Goal: Task Accomplishment & Management: Use online tool/utility

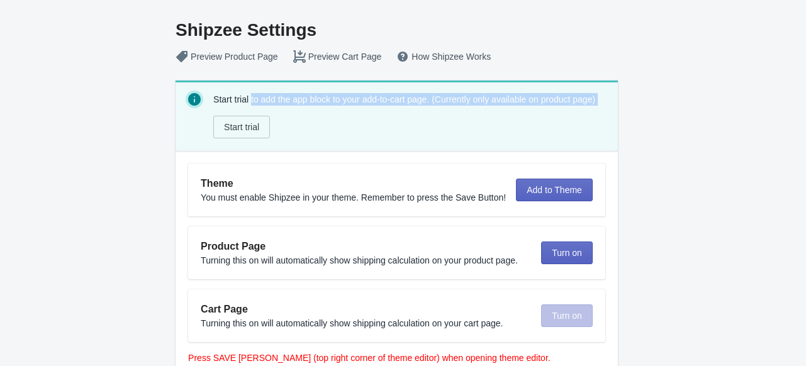
drag, startPoint x: 254, startPoint y: 101, endPoint x: 595, endPoint y: 109, distance: 341.2
click at [595, 109] on div "Start trial to add the app block to your add-to-cart page. (Currently only avai…" at bounding box center [410, 116] width 395 height 50
click at [665, 122] on div "Shipzee Settings Preview Product Page Preview Cart Page How Shipzee Works Start…" at bounding box center [397, 195] width 779 height 390
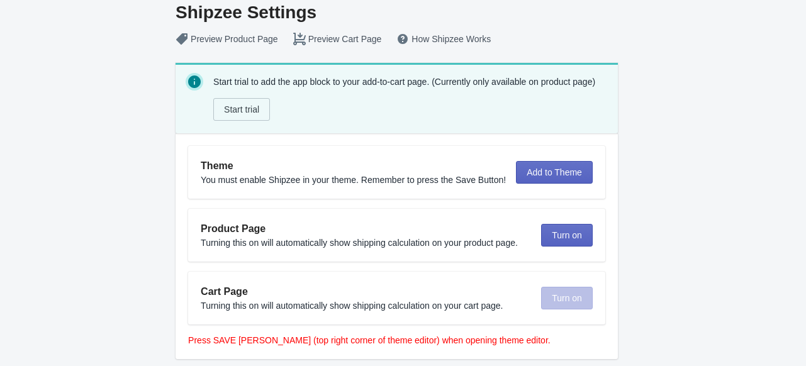
scroll to position [35, 0]
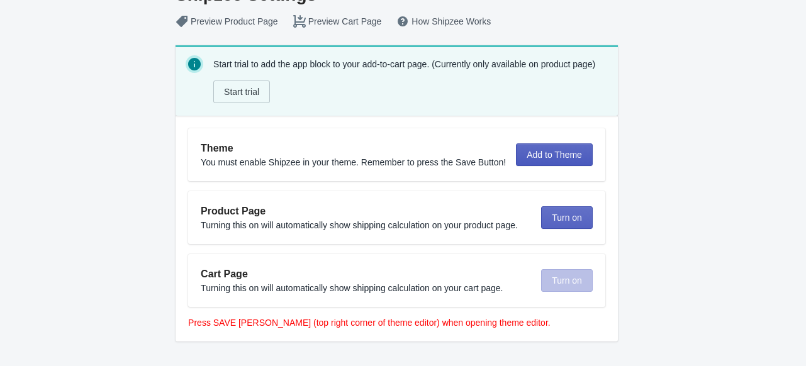
click at [544, 156] on span "Add to Theme" at bounding box center [554, 155] width 55 height 10
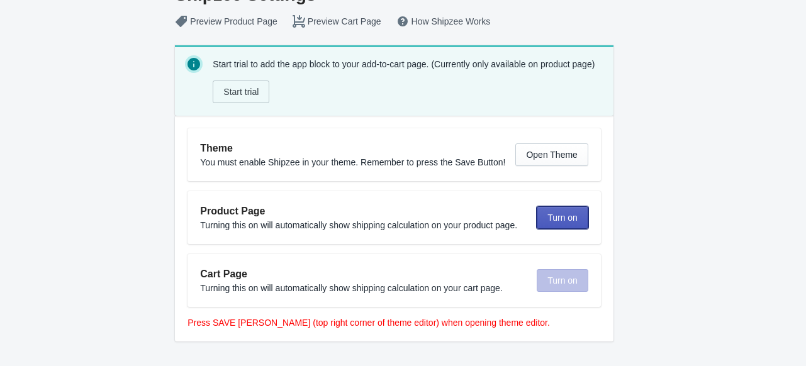
click at [560, 218] on span "Turn on" at bounding box center [563, 218] width 30 height 10
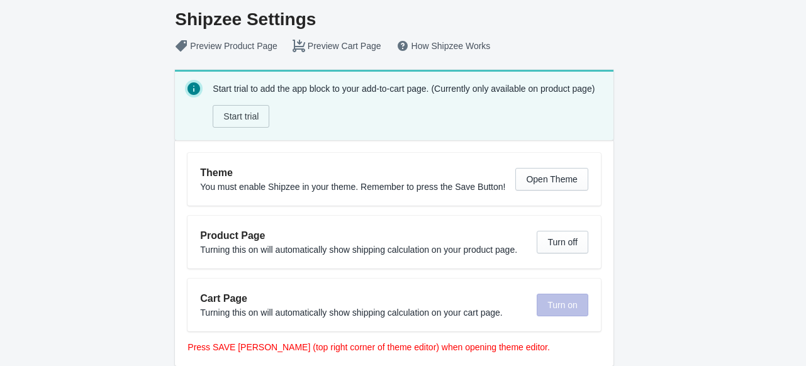
scroll to position [0, 0]
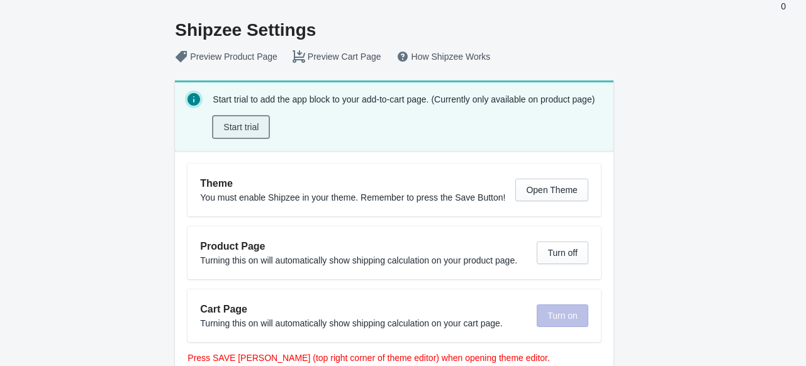
click at [252, 125] on span "Start trial" at bounding box center [240, 127] width 35 height 10
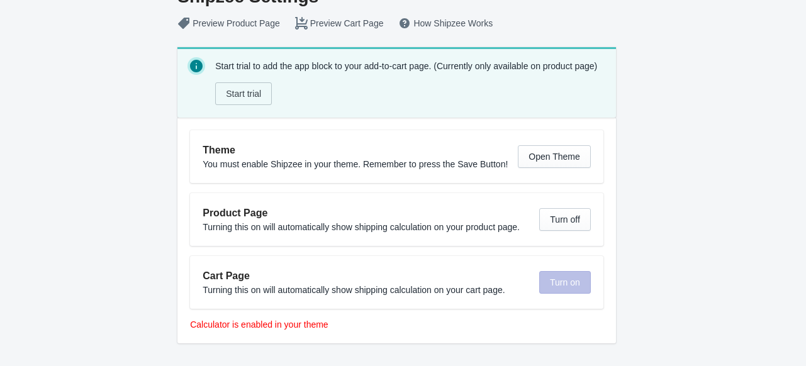
scroll to position [35, 0]
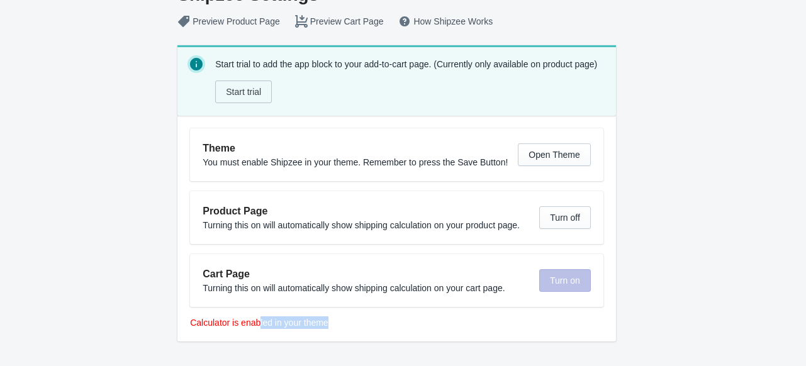
drag, startPoint x: 307, startPoint y: 326, endPoint x: 378, endPoint y: 318, distance: 71.0
click at [361, 327] on p "Calculator is enabled in your theme" at bounding box center [397, 323] width 414 height 13
click at [678, 159] on div "Shipzee Settings Preview Product Page Preview Cart Page How Shipzee Works Start…" at bounding box center [397, 160] width 779 height 390
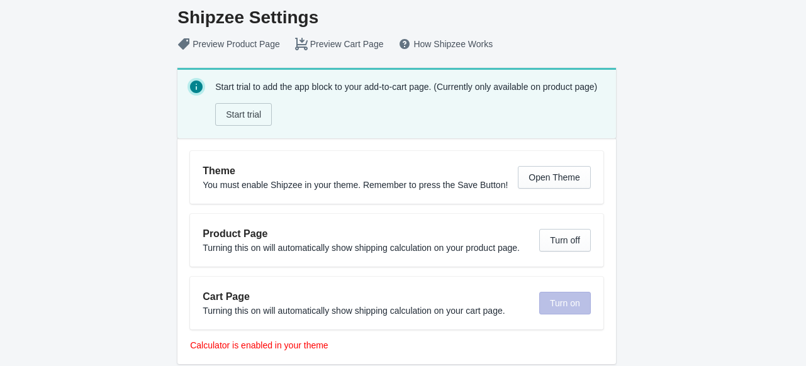
scroll to position [0, 0]
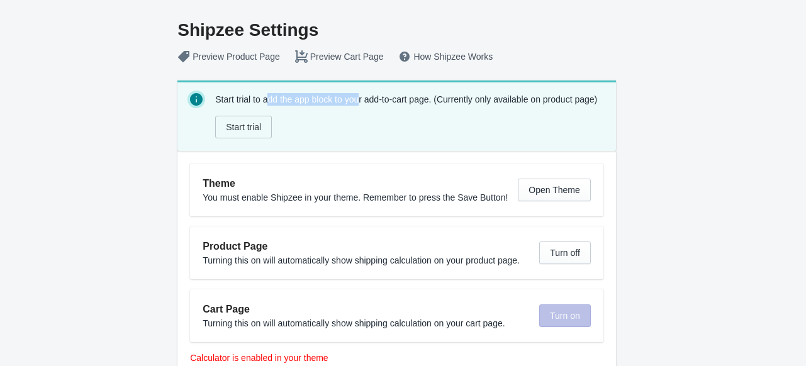
drag, startPoint x: 269, startPoint y: 101, endPoint x: 365, endPoint y: 102, distance: 95.7
click at [365, 102] on div "Start trial to add the app block to your add-to-cart page. (Currently only avai…" at bounding box center [410, 116] width 391 height 50
click at [252, 58] on button "Preview Product Page" at bounding box center [229, 56] width 118 height 23
click at [641, 53] on div "Shipzee Settings Preview Product Page Preview Cart Page How Shipzee Works Start…" at bounding box center [397, 195] width 779 height 390
click at [456, 55] on button "How Shipzee Works" at bounding box center [446, 56] width 110 height 23
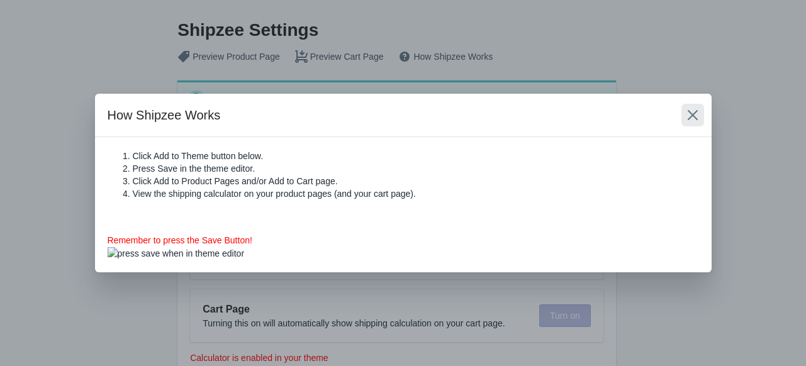
click at [694, 115] on icon "Close" at bounding box center [693, 115] width 13 height 13
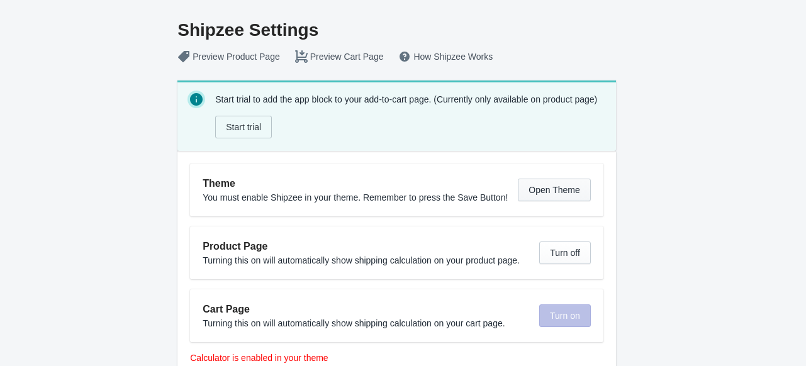
click at [550, 189] on span "Open Theme" at bounding box center [554, 190] width 51 height 10
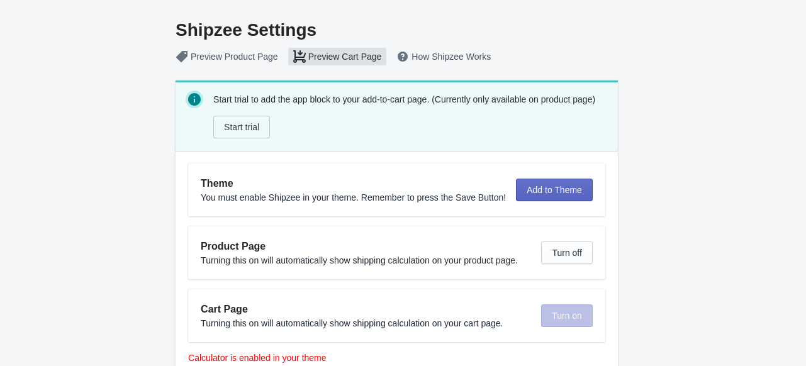
click at [338, 57] on button "Preview Cart Page" at bounding box center [338, 56] width 104 height 23
